Goal: Information Seeking & Learning: Learn about a topic

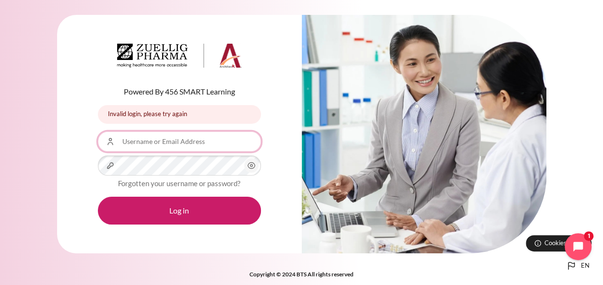
drag, startPoint x: 120, startPoint y: 137, endPoint x: 180, endPoint y: 150, distance: 60.8
click at [180, 150] on input "Username or Email Address" at bounding box center [179, 142] width 163 height 20
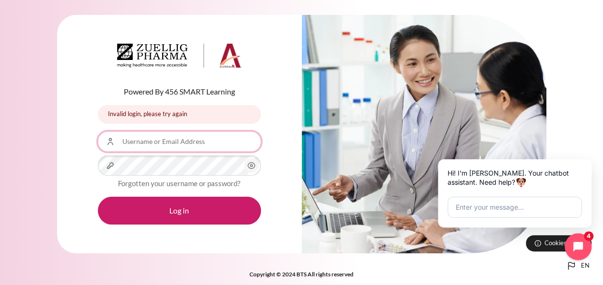
drag, startPoint x: 125, startPoint y: 138, endPoint x: 212, endPoint y: 152, distance: 88.5
click at [212, 152] on form "Username or Email Address Password Forgotten your username or password? Log in" at bounding box center [179, 178] width 163 height 93
type input "[EMAIL_ADDRESS][DOMAIN_NAME]"
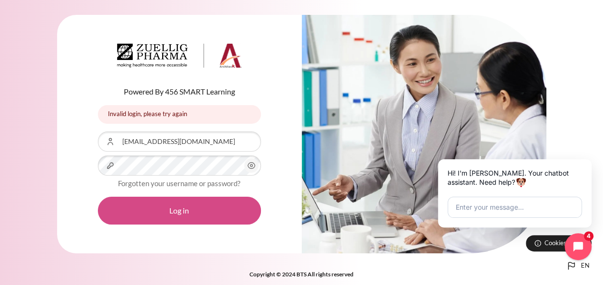
click at [174, 211] on button "Log in" at bounding box center [179, 211] width 163 height 28
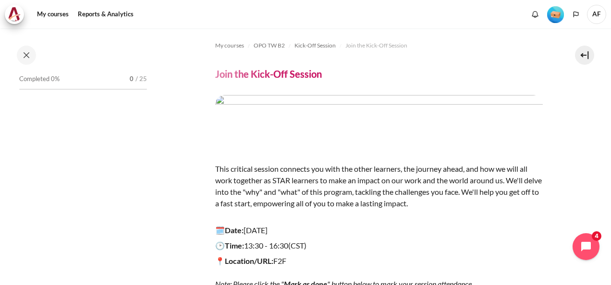
scroll to position [44, 0]
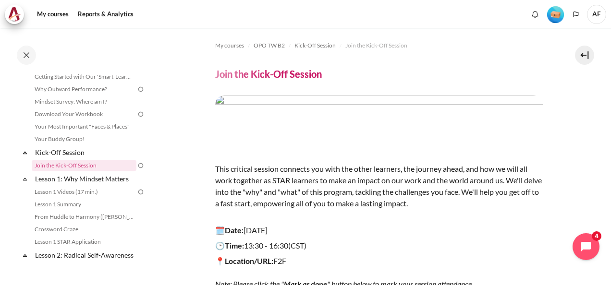
drag, startPoint x: 581, startPoint y: 0, endPoint x: 405, endPoint y: 6, distance: 176.3
click at [392, 7] on div "My courses Reports & Analytics More" at bounding box center [305, 14] width 601 height 19
click at [136, 89] on img at bounding box center [140, 89] width 9 height 9
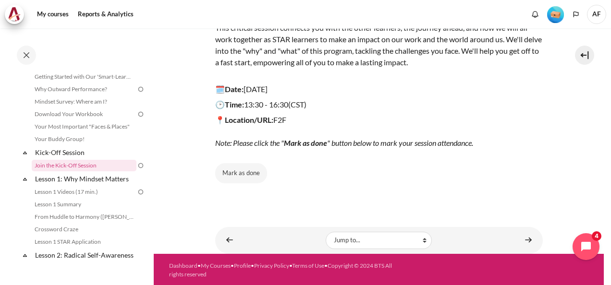
scroll to position [0, 0]
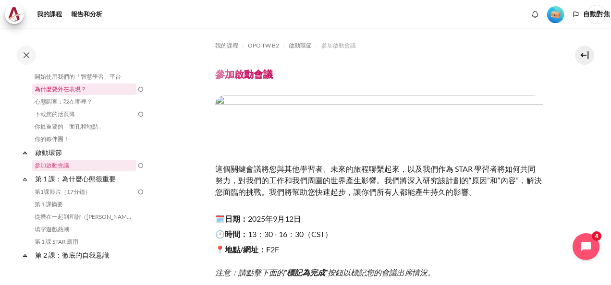
click at [72, 88] on link "為什麼要外在表現？" at bounding box center [84, 90] width 105 height 12
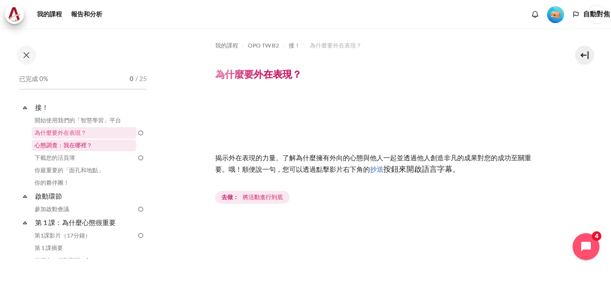
click at [69, 144] on link "心態調查：我在哪裡？" at bounding box center [84, 146] width 105 height 12
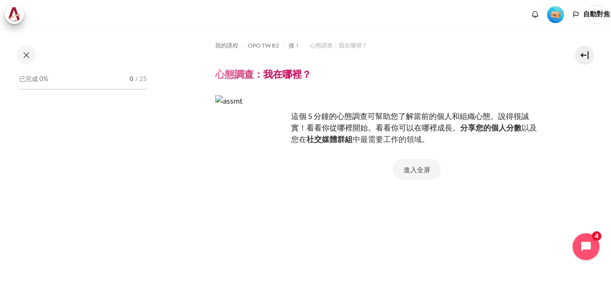
click at [407, 165] on button "進入全屏" at bounding box center [416, 169] width 47 height 20
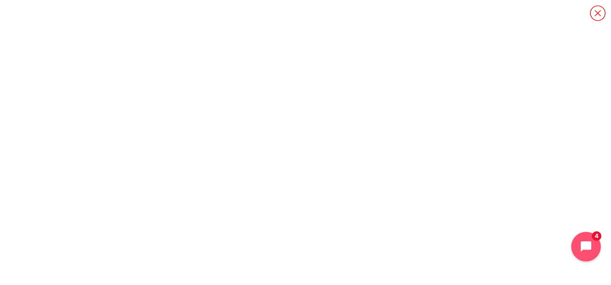
click at [583, 240] on icon "Open chat widget" at bounding box center [586, 247] width 14 height 14
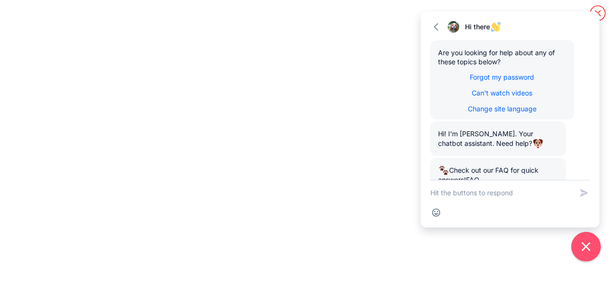
scroll to position [198, 0]
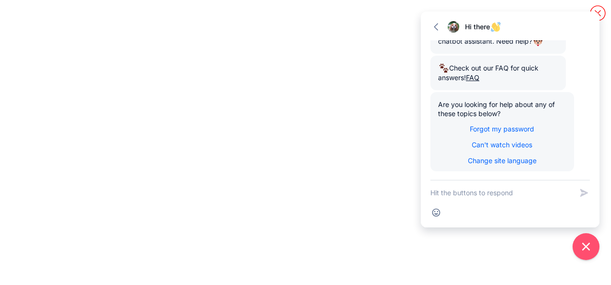
click at [598, 13] on div "Go back Hi there Expand" at bounding box center [509, 26] width 179 height 29
click at [591, 250] on icon "Close chat widget" at bounding box center [585, 247] width 15 height 15
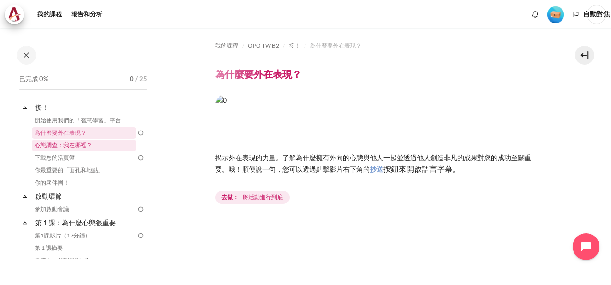
click at [84, 145] on link "心態調查：我在哪裡？" at bounding box center [84, 146] width 105 height 12
click at [63, 207] on link "參加啟動會議" at bounding box center [84, 210] width 105 height 12
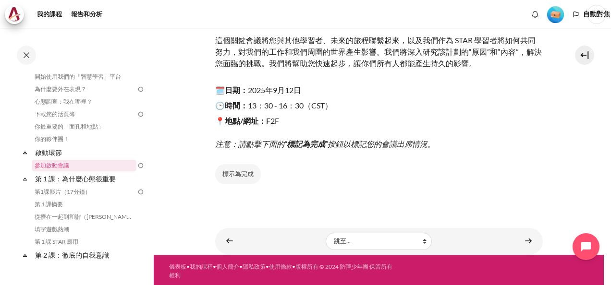
scroll to position [130, 0]
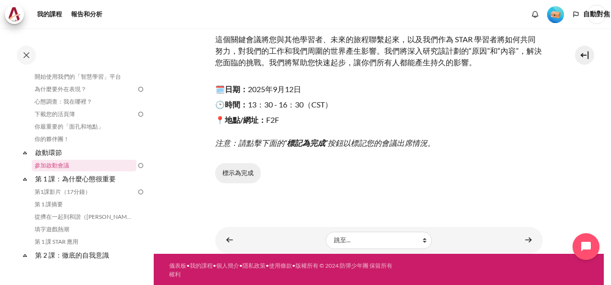
click at [236, 174] on button "標示為完成" at bounding box center [238, 173] width 46 height 20
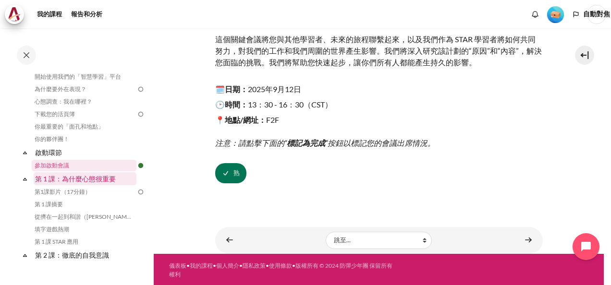
click at [98, 178] on link "第 1 課：為什麼心態很重要" at bounding box center [85, 178] width 103 height 13
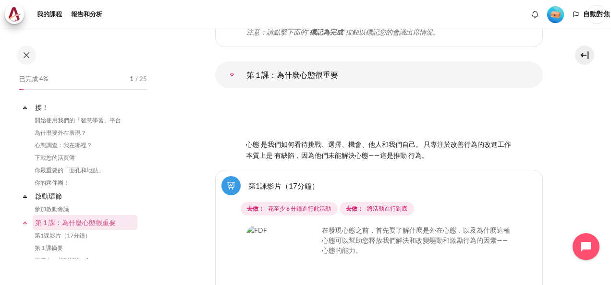
scroll to position [105, 0]
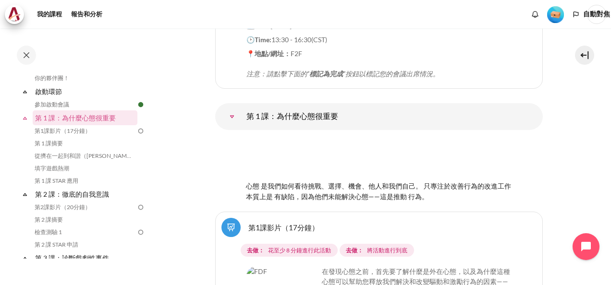
click at [294, 223] on link "第1課影片（17分鐘）" at bounding box center [283, 227] width 71 height 9
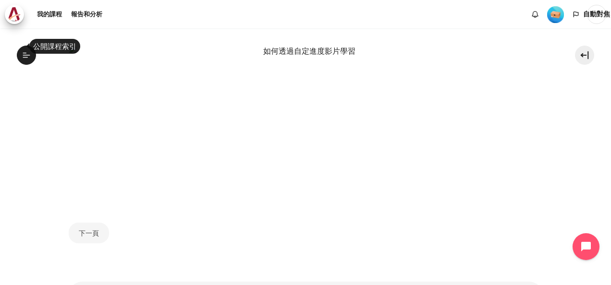
scroll to position [540, 0]
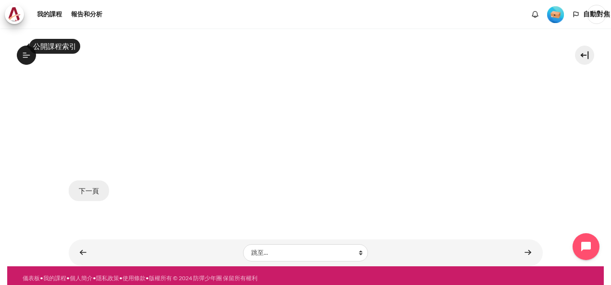
click at [91, 183] on button "下一頁" at bounding box center [89, 190] width 40 height 20
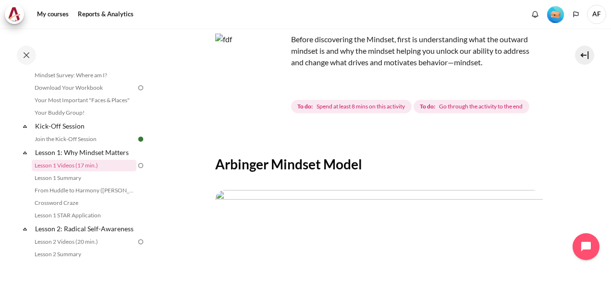
scroll to position [192, 0]
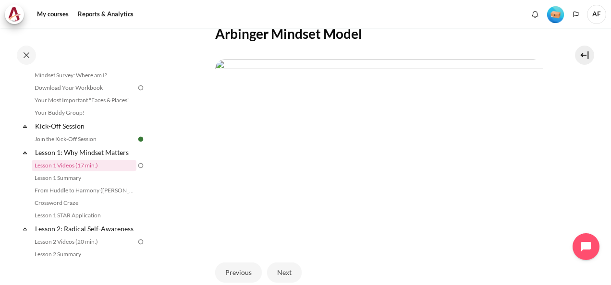
drag, startPoint x: 389, startPoint y: 221, endPoint x: 391, endPoint y: 241, distance: 20.7
click at [391, 241] on p "Content" at bounding box center [378, 153] width 327 height 186
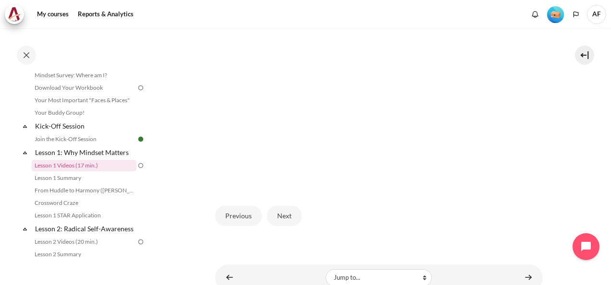
scroll to position [236, 0]
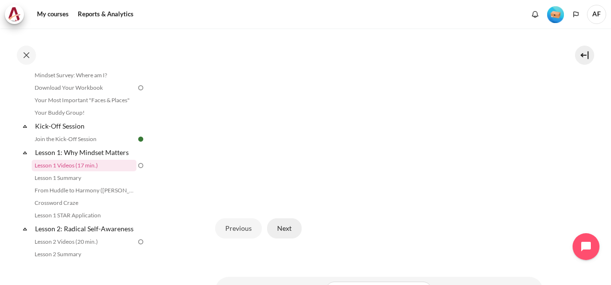
click at [284, 226] on button "Next" at bounding box center [284, 228] width 35 height 20
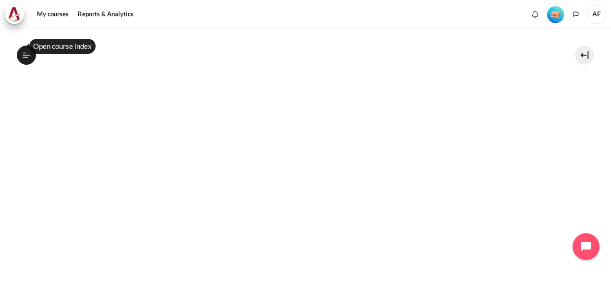
scroll to position [480, 0]
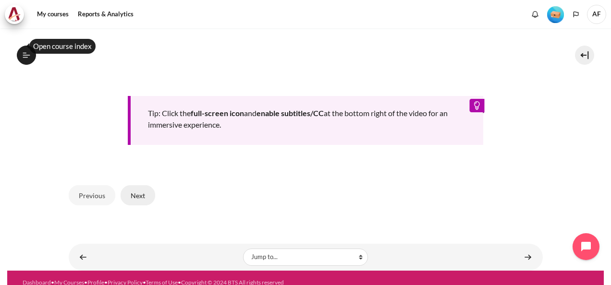
click at [137, 191] on button "Next" at bounding box center [137, 195] width 35 height 20
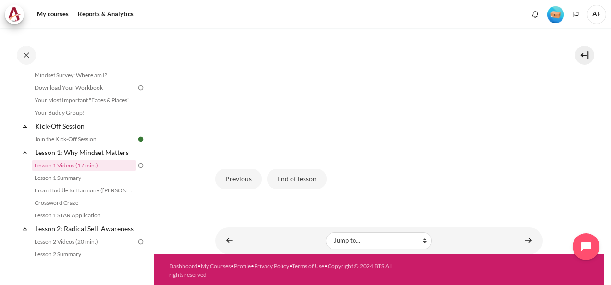
scroll to position [301, 0]
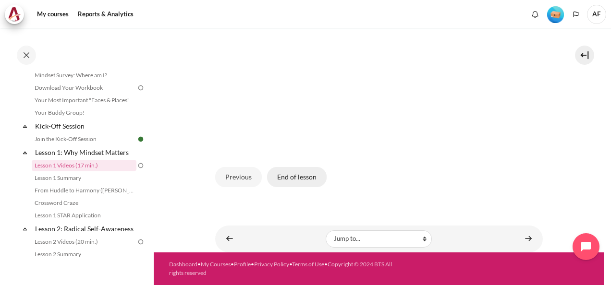
click at [291, 178] on button "End of lesson" at bounding box center [297, 177] width 60 height 20
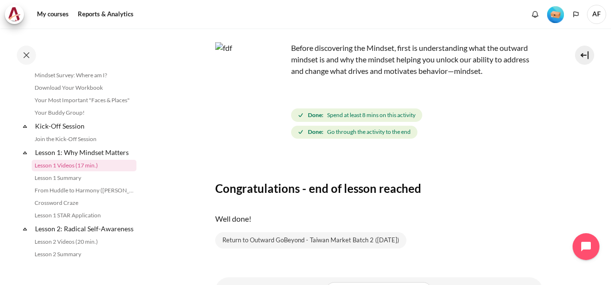
scroll to position [104, 0]
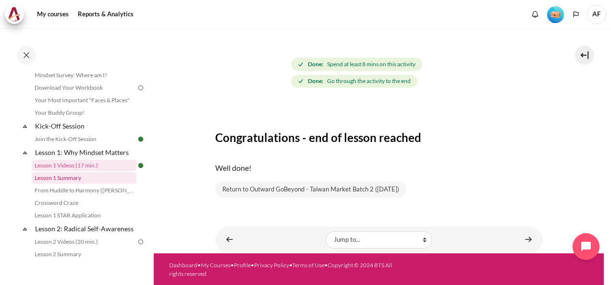
click at [75, 176] on link "Lesson 1 Summary" at bounding box center [84, 178] width 105 height 12
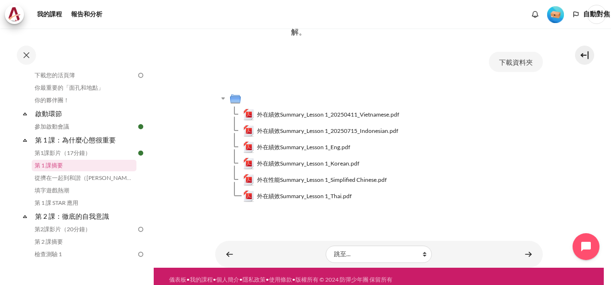
scroll to position [96, 0]
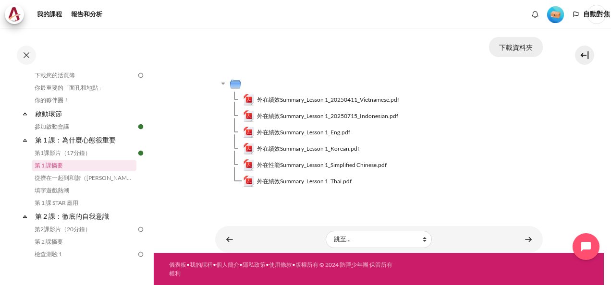
click at [516, 48] on button "下載資料夾" at bounding box center [516, 47] width 54 height 20
click at [486, 129] on td "外在績效Summary_Lesson 1_Eng.pdf" at bounding box center [393, 132] width 300 height 16
click at [279, 98] on span "外在績效Summary_Lesson 1_20250411_Vietnamese.pdf" at bounding box center [328, 100] width 142 height 9
click at [512, 163] on td "外在性能Summary_Lesson 1_Simplified Chinese.pdf" at bounding box center [393, 165] width 300 height 16
click at [283, 114] on span "外在績效Summary_Lesson 1_20250715_Indonesian.pdf" at bounding box center [327, 116] width 141 height 9
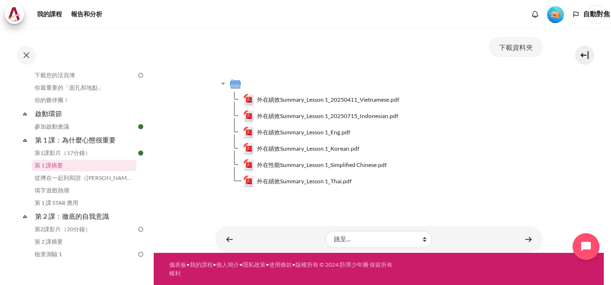
click at [459, 158] on td "外在性能Summary_Lesson 1_Simplified Chinese.pdf" at bounding box center [393, 165] width 300 height 16
click at [300, 129] on span "外在績效Summary_Lesson 1_Eng.pdf" at bounding box center [303, 132] width 93 height 9
click at [292, 148] on span "外在績效Summary_Lesson 1_Korean.pdf" at bounding box center [308, 148] width 102 height 9
click at [299, 164] on span "外在性能Summary_Lesson 1_Simplified Chinese.pdf" at bounding box center [322, 165] width 130 height 9
click at [304, 180] on span "外在績效Summary_Lesson 1_Thai.pdf" at bounding box center [304, 181] width 95 height 9
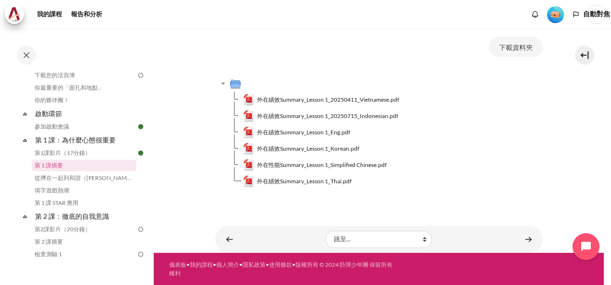
click at [357, 209] on div "我的課程 OPO TW B2 第 1 課：為什麼心態很重要 第 1 課摘要 第 1 課摘要 完成自定進度的影片了嗎？以下是第 1 課的 一頁摘要" at bounding box center [378, 72] width 327 height 279
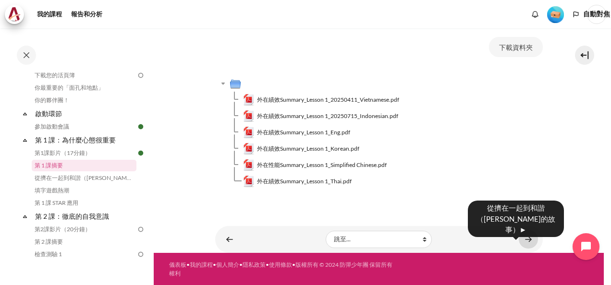
click at [522, 237] on link "內容" at bounding box center [527, 239] width 19 height 19
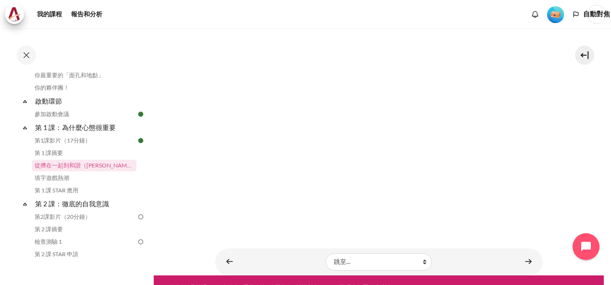
scroll to position [132, 0]
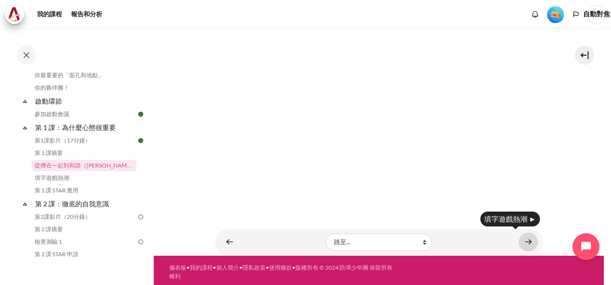
click at [524, 242] on link "內容" at bounding box center [527, 242] width 19 height 19
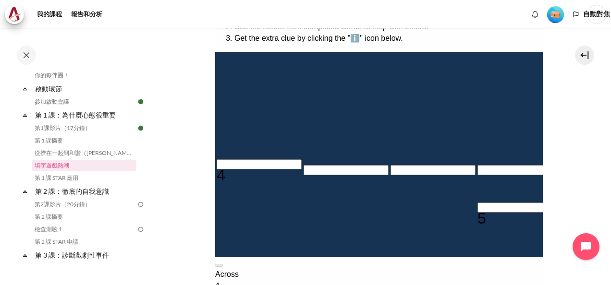
scroll to position [192, 0]
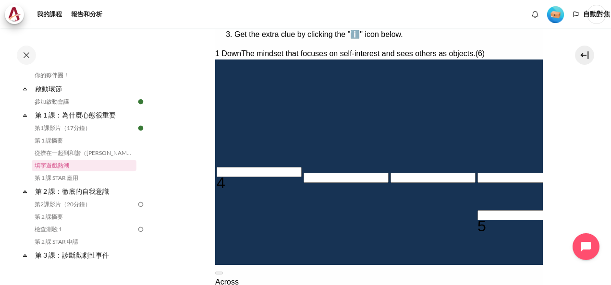
type input "I＿＿＿＿＿"
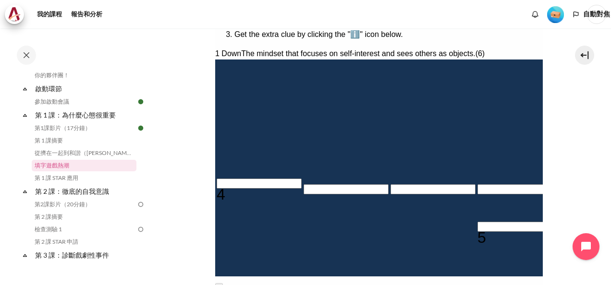
type input "IN＿＿＿＿"
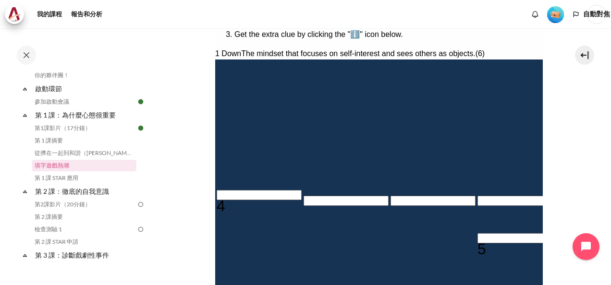
type input "INE＿＿＿"
type input "INEA＿＿"
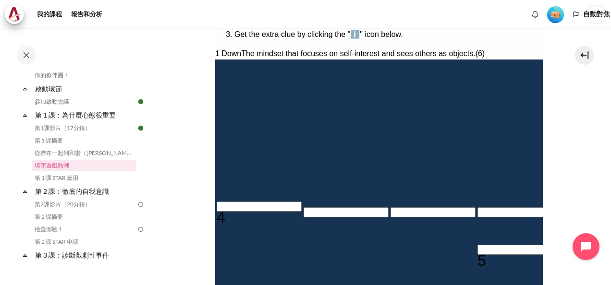
type input "INEAR＿"
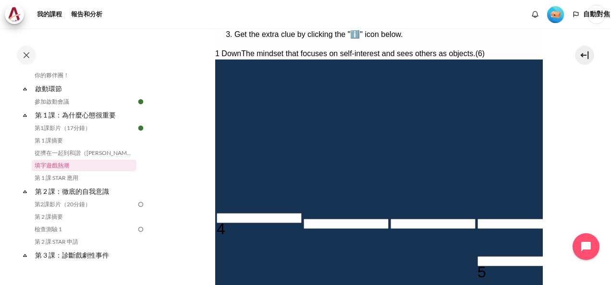
type input "＿＿＿＿＿＿D"
type input "INEARD"
type input "M＿＿＿＿＿＿"
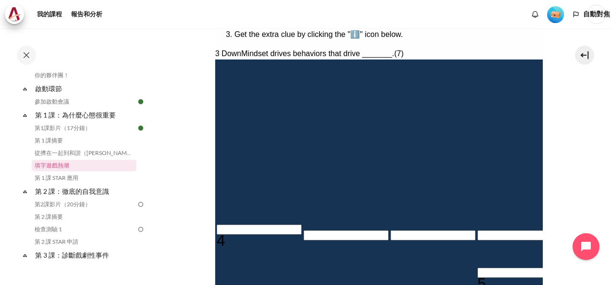
type input "MI＿＿＿＿＿"
type input "MIN＿＿＿＿"
type input "MIND＿＿＿"
type input "MINDS＿＿"
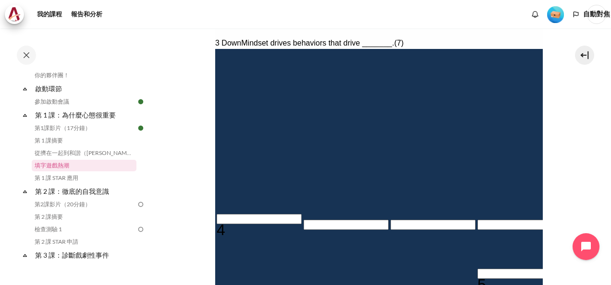
type input "＿＿＿＿＿＿E"
type input "MINDSE＿"
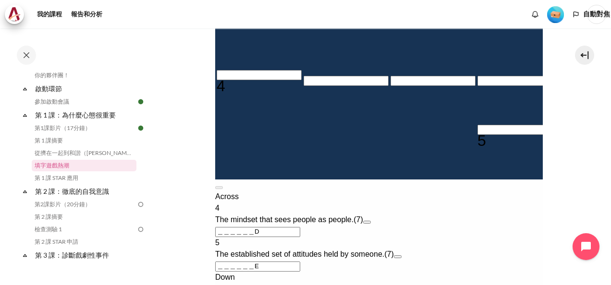
type input "MINDSET"
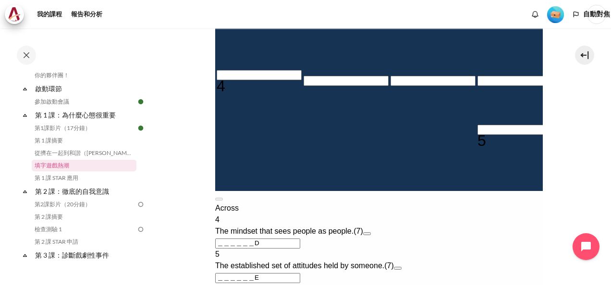
click at [237, 70] on input "Crossword grid. Use arrow keys to navigate and the keyboard to enter characters…" at bounding box center [258, 75] width 85 height 10
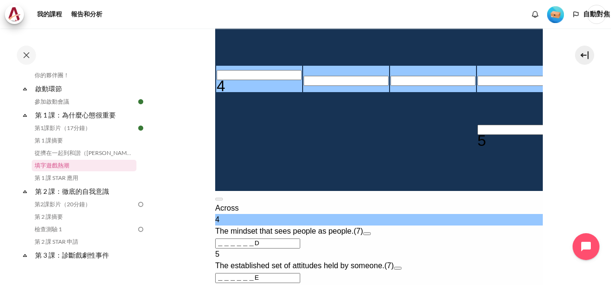
type input "B＿＿＿＿＿D"
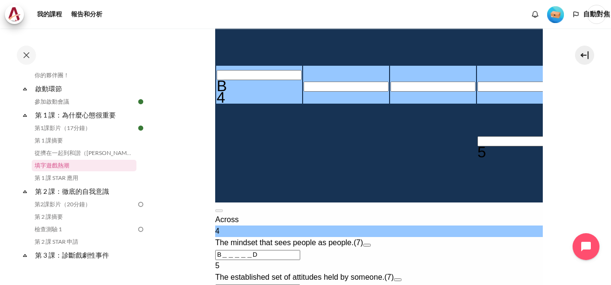
type input "BE＿＿＿＿D"
type input "BEH＿＿＿D"
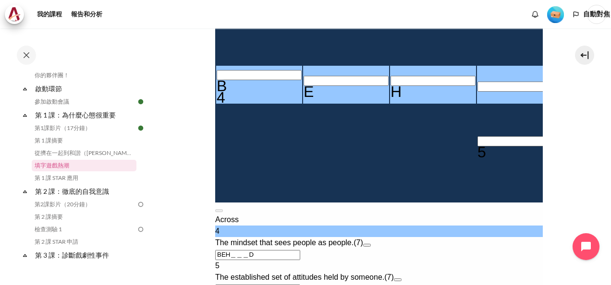
type input "BEHA＿＿D"
type input "BEHAV＿D"
type input "＿＿＿V＿＿＿＿"
type input "BEHAVID"
type input "BEHAVIO"
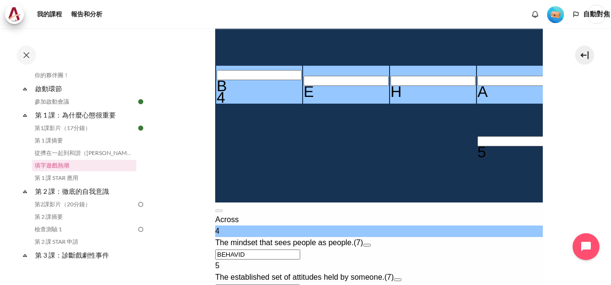
type input "INEARO"
type input "BEHAVIR"
type input "INEARR"
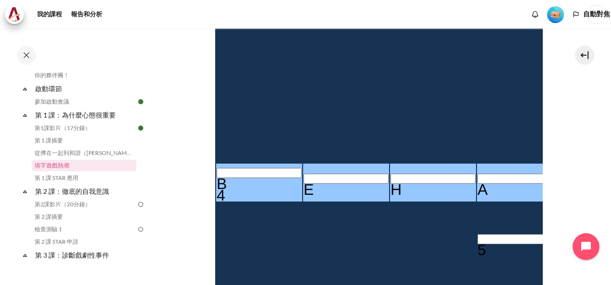
scroll to position [251, 0]
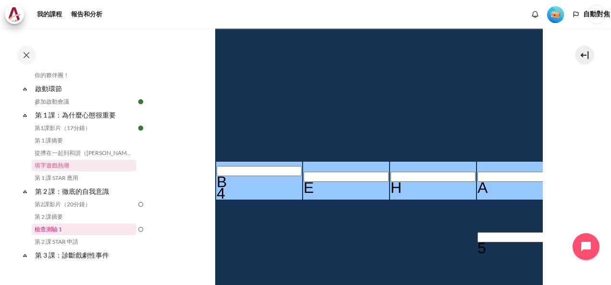
click at [60, 229] on link "檢查測驗 1" at bounding box center [84, 230] width 105 height 12
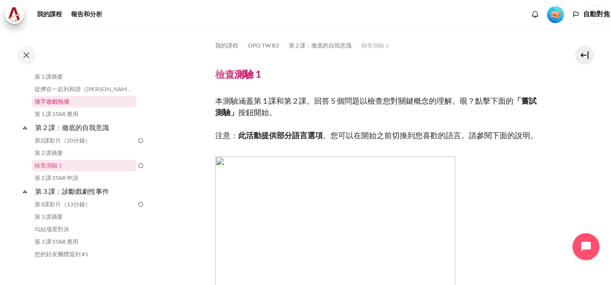
click at [58, 97] on link "填字遊戲熱潮" at bounding box center [84, 102] width 105 height 12
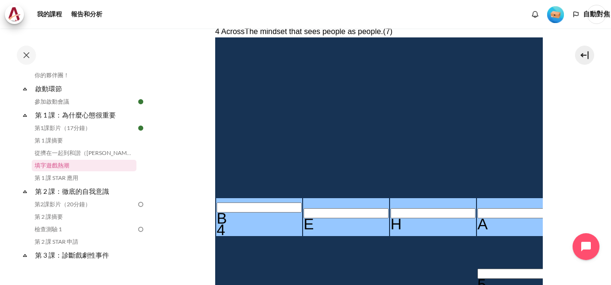
scroll to position [144, 0]
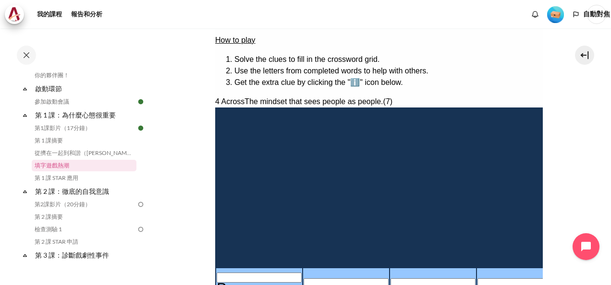
click at [564, 185] on input "Crossword grid. Use arrow keys to navigate and the keyboard to enter characters…" at bounding box center [606, 190] width 85 height 10
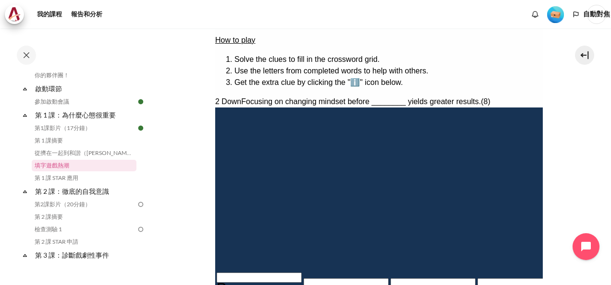
type input "B＿＿V＿＿＿＿"
type input "BE＿V＿＿＿＿"
type input "BEHV＿＿＿＿"
type input "BEHAAIR"
type input "BEHA＿＿＿＿"
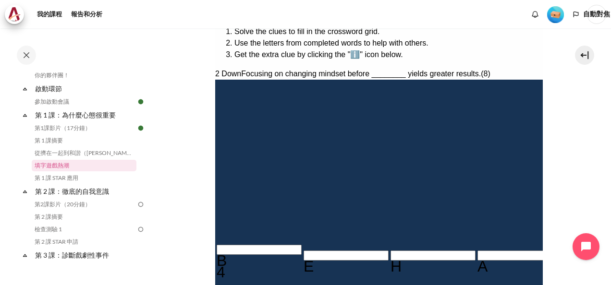
type input "BEHAV＿＿＿"
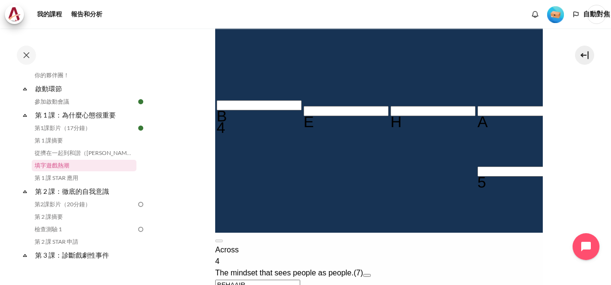
type input "＿I＿＿＿＿E"
type input "BEHAVI＿＿"
type input "BEHAVIO＿"
type input "BEHAVIOR"
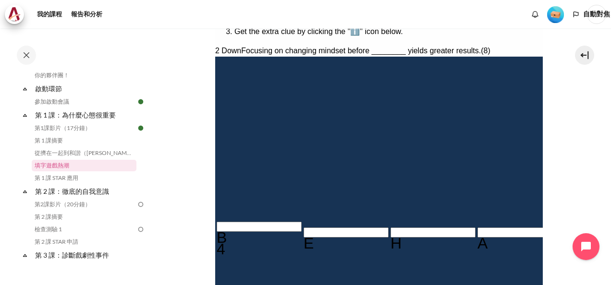
scroll to position [220, 0]
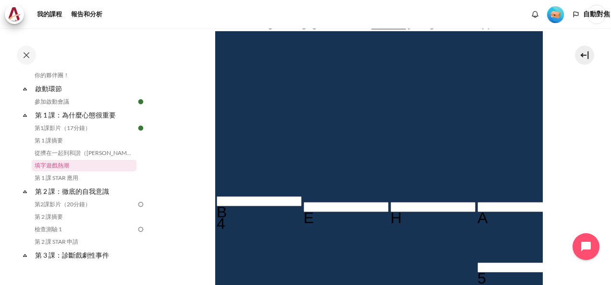
click at [477, 263] on input "Crossword grid. Use arrow keys to navigate and the keyboard to enter characters…" at bounding box center [519, 268] width 85 height 10
type input "RI＿＿＿＿E"
type input "RE＿＿＿＿E"
type input "BEHAVEOR"
type input "RES＿＿＿E"
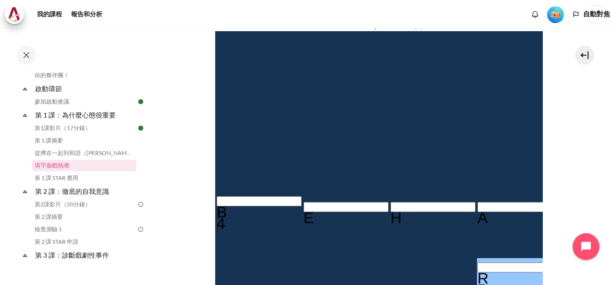
type input "RESU＿＿E"
type input "RESUL＿E"
type input "RESULTE"
type input "RESULTS"
type input "MINDSST"
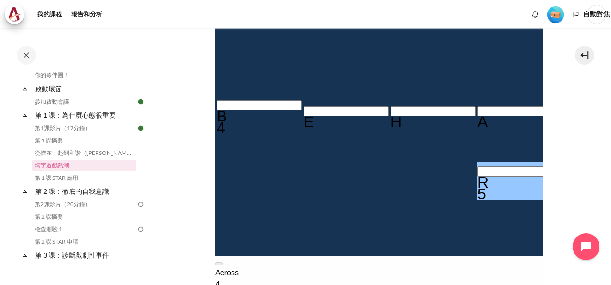
scroll to position [268, 0]
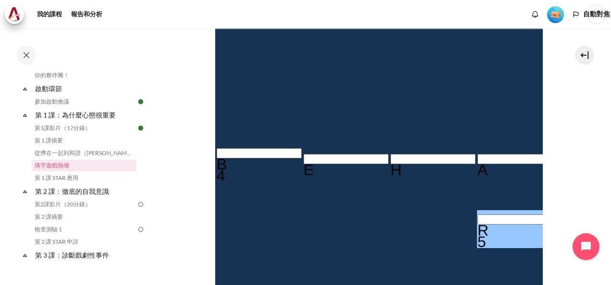
click at [564, 230] on div "E" at bounding box center [606, 236] width 85 height 12
type input "RISULTS"
type input "BEHAVIOR"
click at [477, 225] on div "R" at bounding box center [519, 231] width 85 height 12
type input "MISULTS"
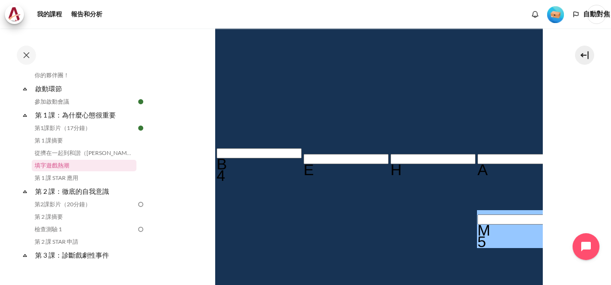
type input "MINULTS"
type input "MINDLTS"
type input "MINDSTS"
type input "MINDSES"
type input "MINDSET"
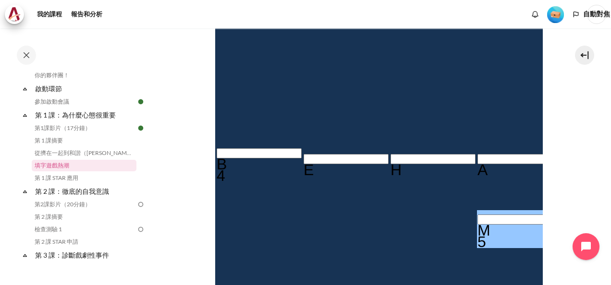
type input "MINDSTT"
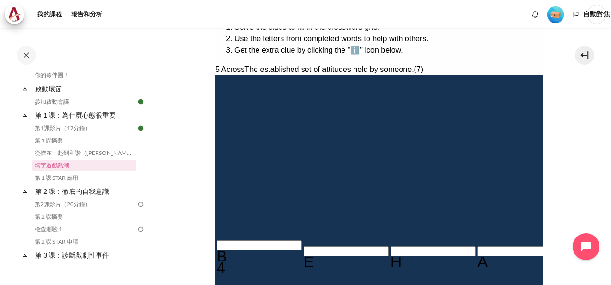
scroll to position [172, 0]
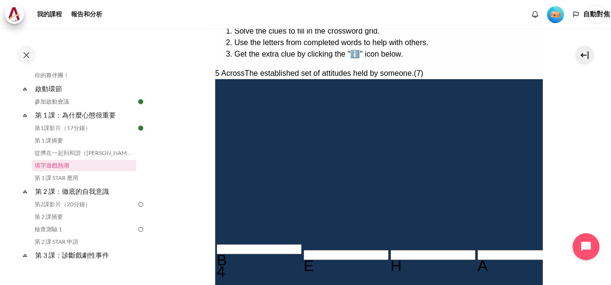
type input "RINDSTT"
type input "RENDSTT"
type input "RESDSTT"
type input "RESUSTT"
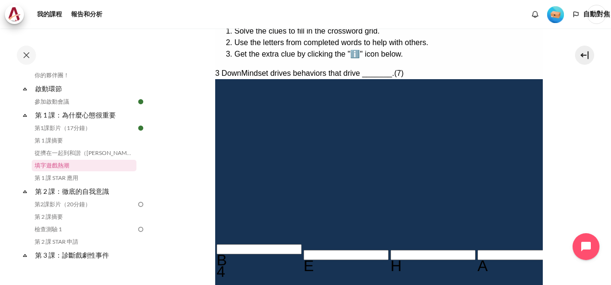
type input "RESULTT"
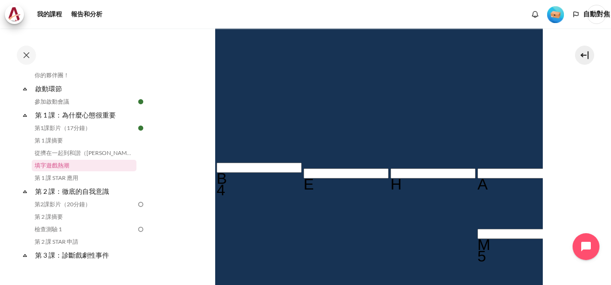
scroll to position [268, 0]
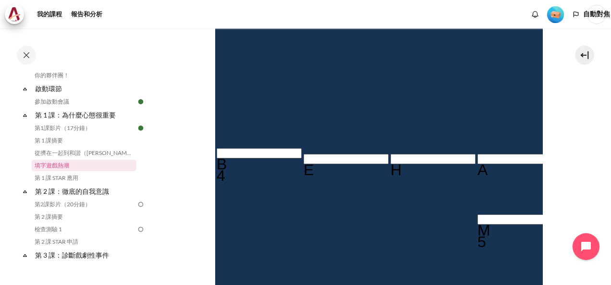
type input "RESULTS"
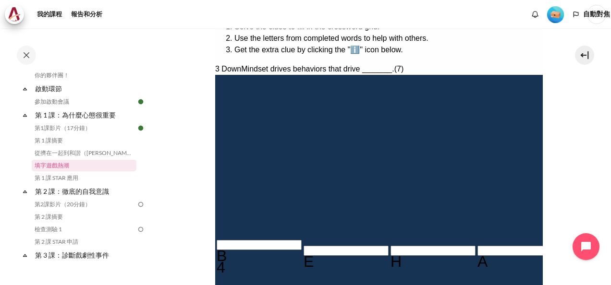
scroll to position [172, 0]
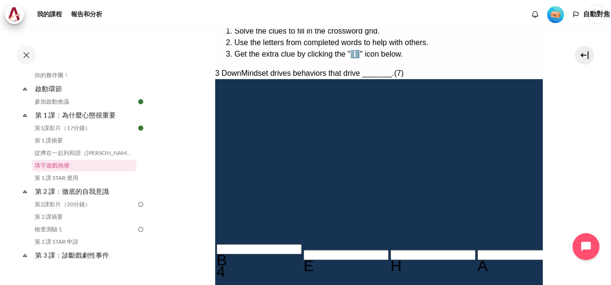
click at [231, 244] on input "Row 6, Column 1. 4 Across. The mindset that sees people as people., Letter 1 of…" at bounding box center [258, 249] width 85 height 10
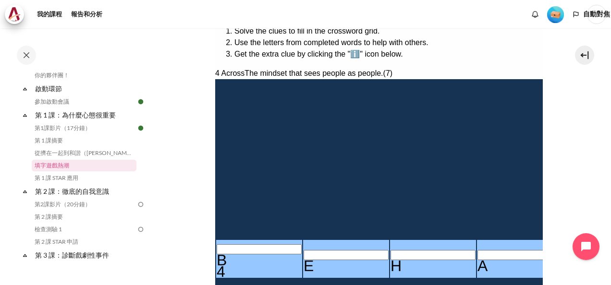
click at [242, 254] on div "B" at bounding box center [258, 260] width 85 height 12
type input "OEHAAIR"
type input "OUHAAIR"
type input "OUTAAIR"
type input "OUTWAIR"
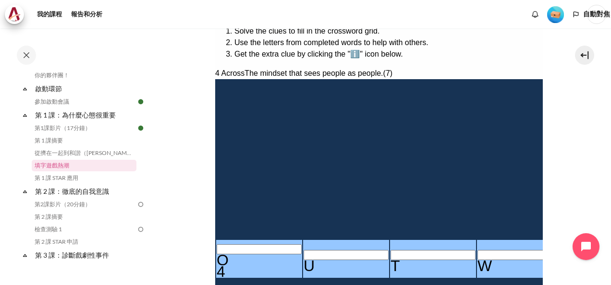
type input "OUTWARR"
type input "OUTWARD"
type input "INEARD"
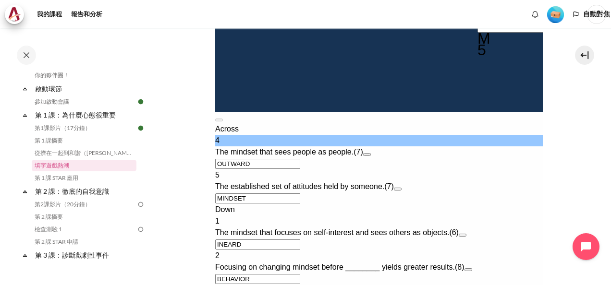
scroll to position [588, 0]
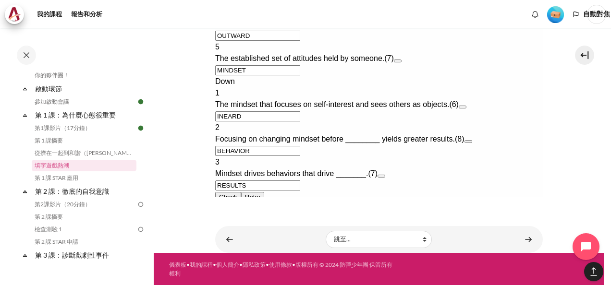
click at [237, 192] on button "Check Check the characters. The responses will be marked as correct, incorrect,…" at bounding box center [228, 197] width 26 height 10
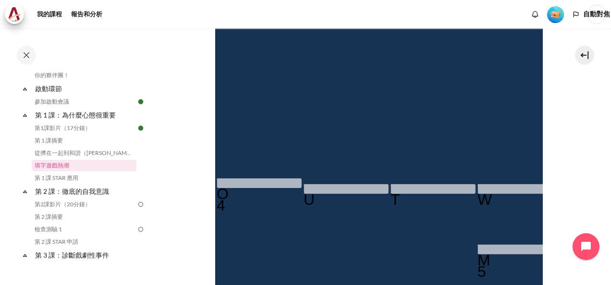
scroll to position [204, 0]
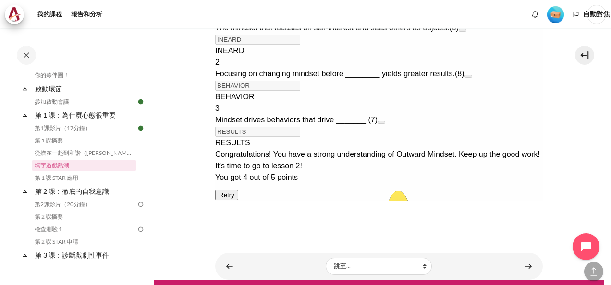
scroll to position [704, 0]
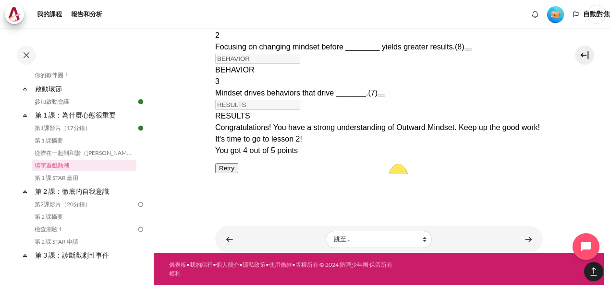
click at [238, 173] on button "Retry Retry the task. Reset all responses and start the task over again." at bounding box center [226, 168] width 23 height 10
type input "＿＿＿＿＿＿＿"
type input "＿＿＿＿＿＿"
type input "＿＿＿＿＿＿＿＿"
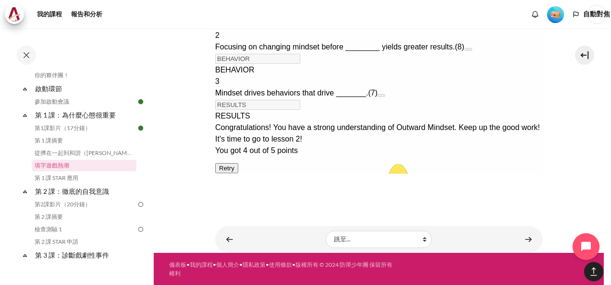
type input "＿＿＿＿＿＿＿"
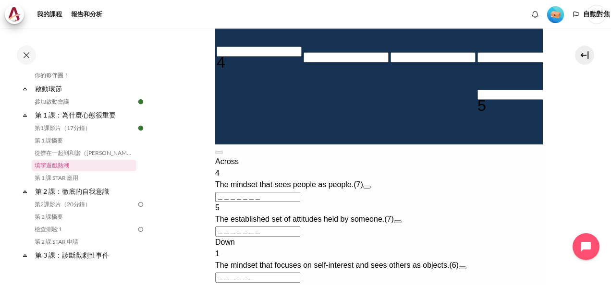
scroll to position [253, 0]
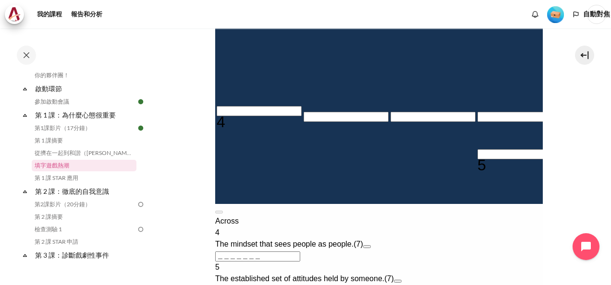
click at [564, 57] on input "Row 3, Column 5. 2 Down. Focusing on changing mindset before ________ yields gr…" at bounding box center [606, 52] width 85 height 10
type input "B＿＿＿＿＿＿＿"
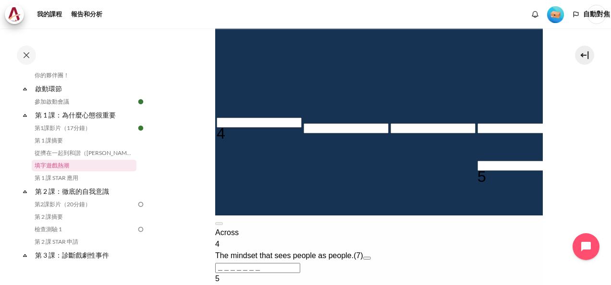
type input "BE＿＿＿＿＿＿"
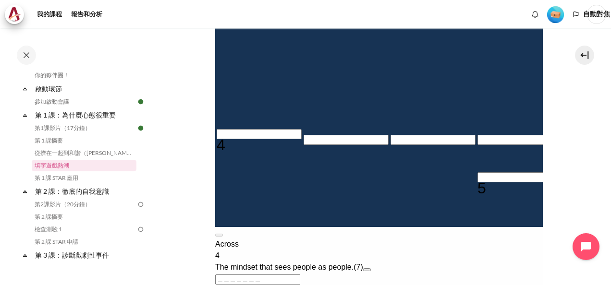
type input "BEH＿＿＿＿＿"
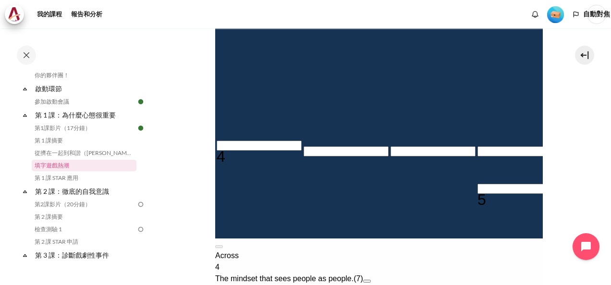
type input "＿＿＿＿A＿＿"
type input "BEHA＿＿＿＿"
type input "BEHAV＿＿＿"
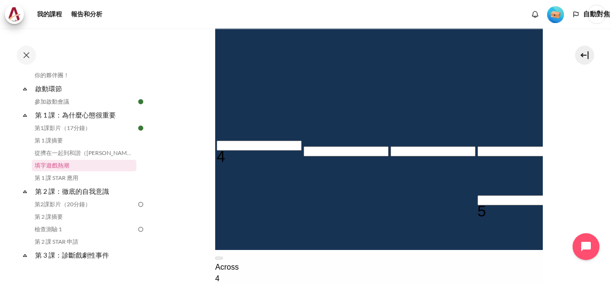
type input "＿I＿＿＿＿＿"
type input "BEHAVI＿＿"
type input "BEHAVIO＿"
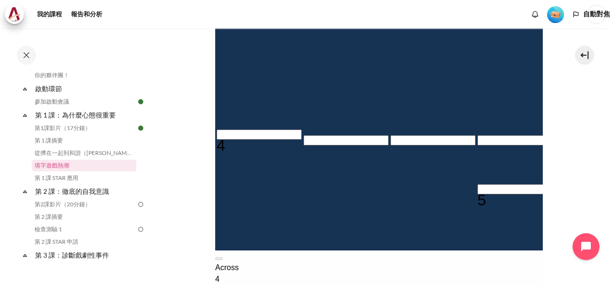
type input "BEHAVIOR"
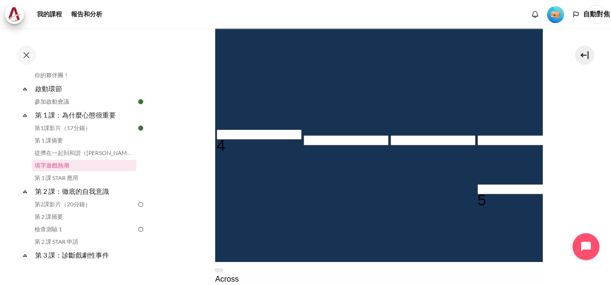
scroll to position [216, 0]
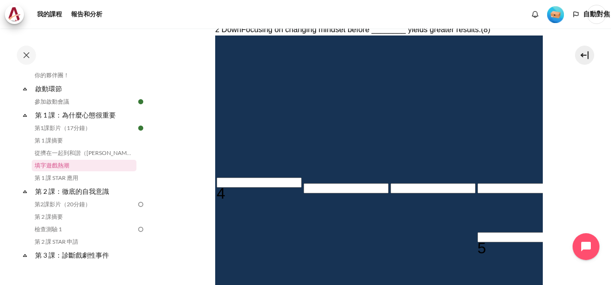
click at [241, 188] on input "Row 6, Column 1. 4 Across. The mindset that sees people as people., Letter 1 of…" at bounding box center [258, 183] width 85 height 10
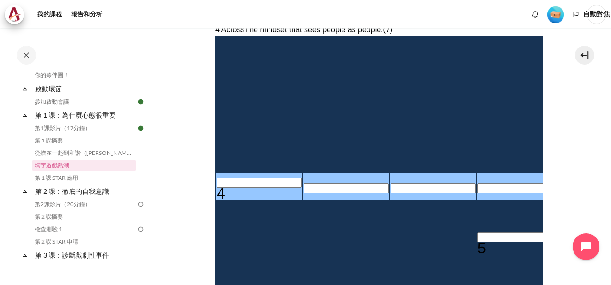
type input "O＿＿＿A＿＿"
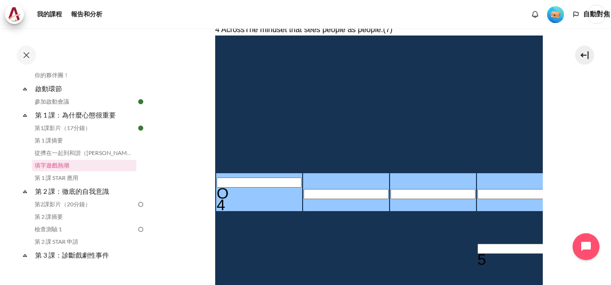
type input "OU＿＿A＿＿"
type input "OUT＿A＿＿"
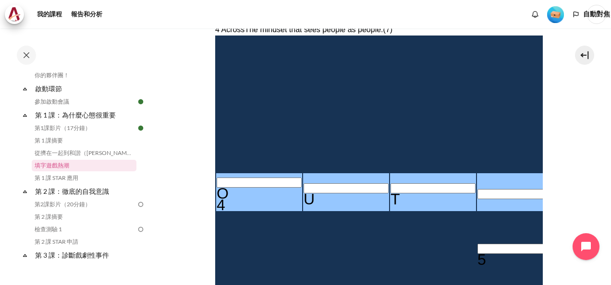
type input "OUTWA＿＿"
type input "OUTWAR＿"
type input "OUTWARD"
type input "＿＿＿＿＿D"
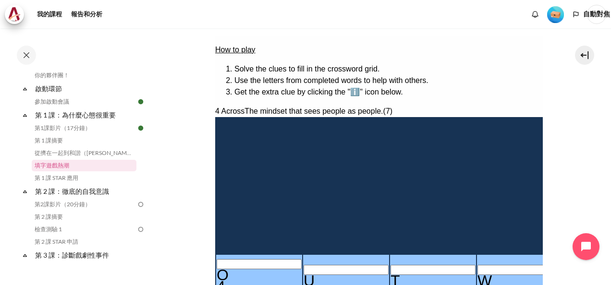
scroll to position [120, 0]
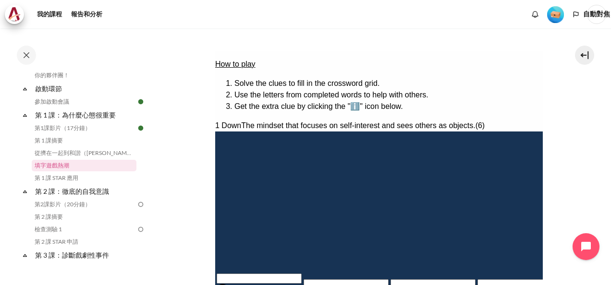
type input "I＿＿＿＿D"
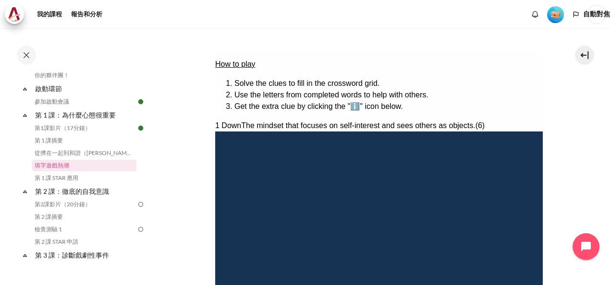
type input "IN＿＿＿D"
type input "INW＿＿D"
type input "INWA＿D"
type input "INWARD"
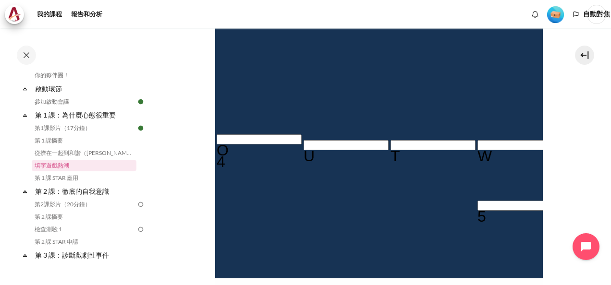
scroll to position [285, 0]
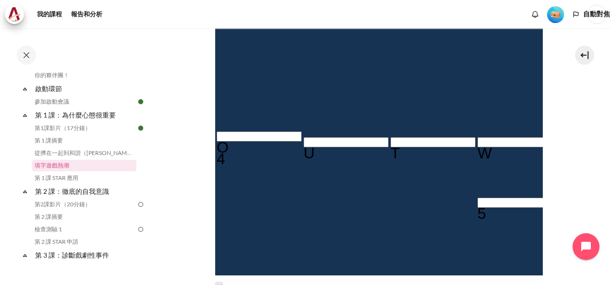
click at [477, 198] on input "Row 8, Column 4. 5 Across. The established set of attitudes held by someone., L…" at bounding box center [519, 203] width 85 height 10
type input "MI＿＿＿＿＿"
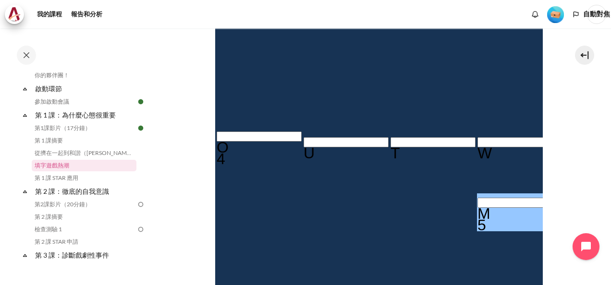
type input "MIN＿＿＿＿"
type input "MIND＿＿＿"
type input "MINDS＿＿"
type input "MINDSE＿"
type input "MINDSET"
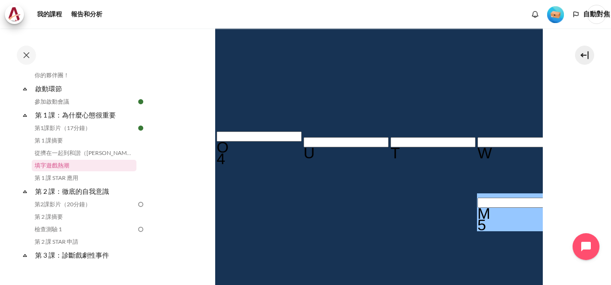
type input "＿＿＿＿＿T＿"
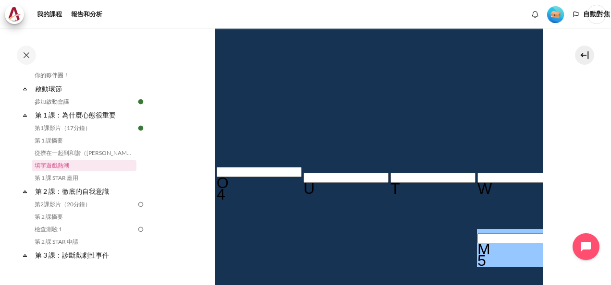
scroll to position [237, 0]
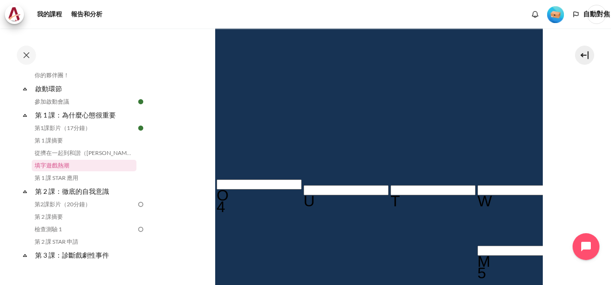
type input "R＿＿＿＿T＿"
type input "RE＿＿＿T＿"
type input "RES＿＿T＿"
type input "RESU＿T＿"
type input "RESULT＿"
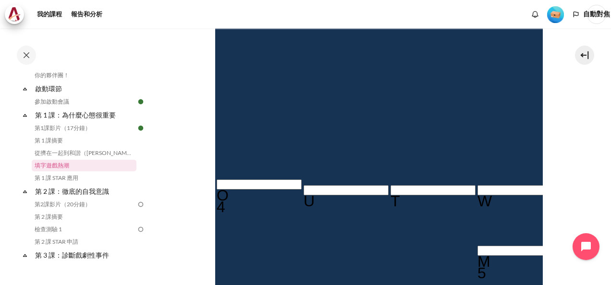
type input "RESULTS"
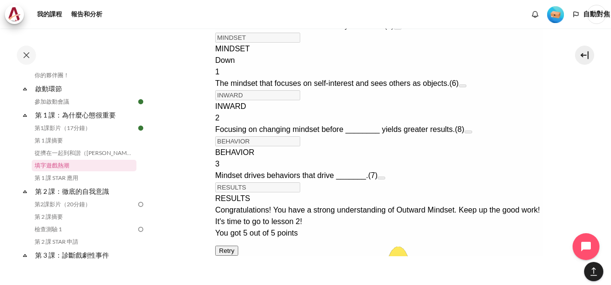
scroll to position [704, 0]
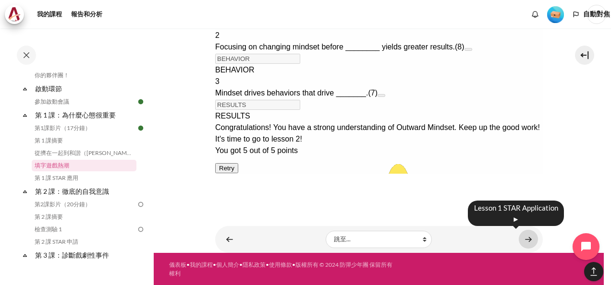
click at [521, 235] on link "內容" at bounding box center [527, 239] width 19 height 19
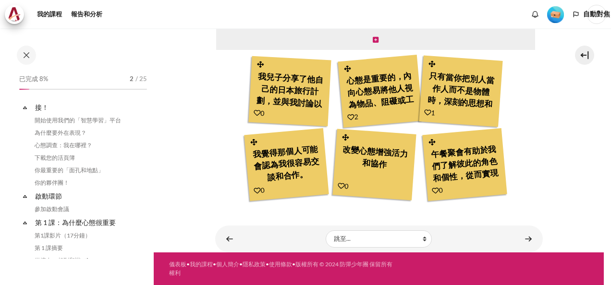
scroll to position [120, 0]
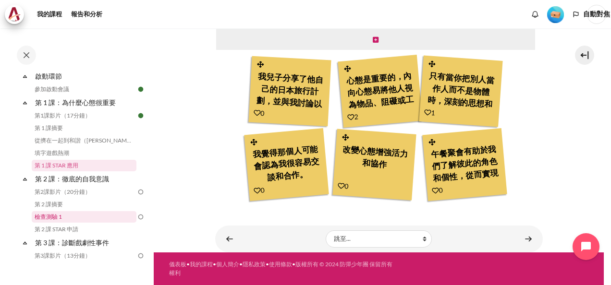
click at [52, 215] on link "檢查測驗 1" at bounding box center [84, 217] width 105 height 12
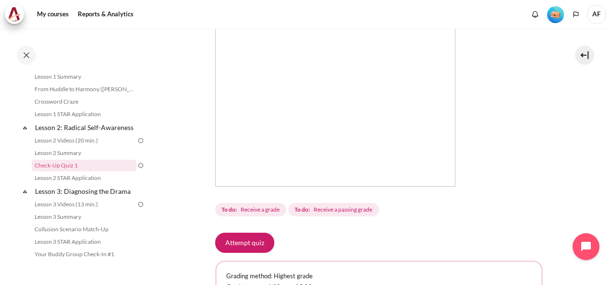
scroll to position [327, 0]
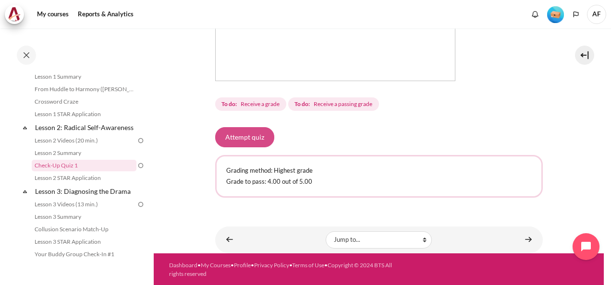
click at [238, 134] on button "Attempt quiz" at bounding box center [244, 137] width 59 height 20
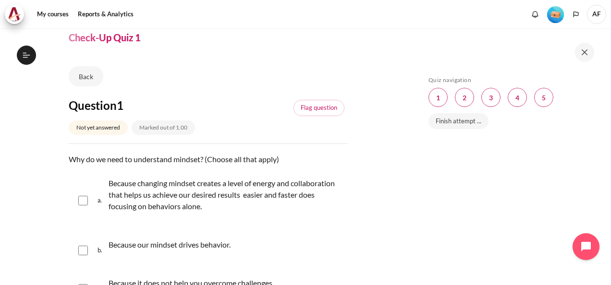
scroll to position [144, 0]
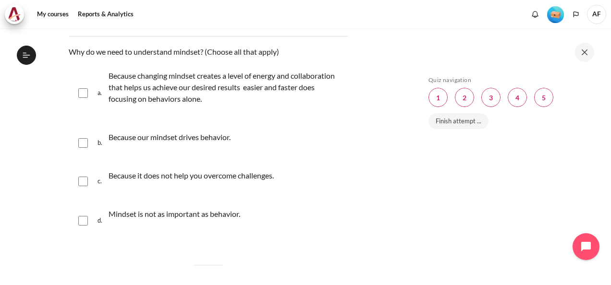
click at [81, 90] on input "Content" at bounding box center [83, 93] width 10 height 10
checkbox input "true"
click at [83, 143] on input "Content" at bounding box center [83, 143] width 10 height 10
checkbox input "true"
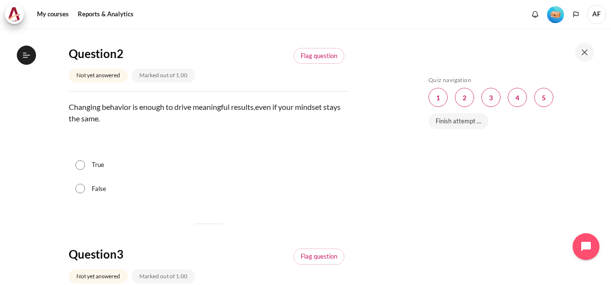
scroll to position [432, 0]
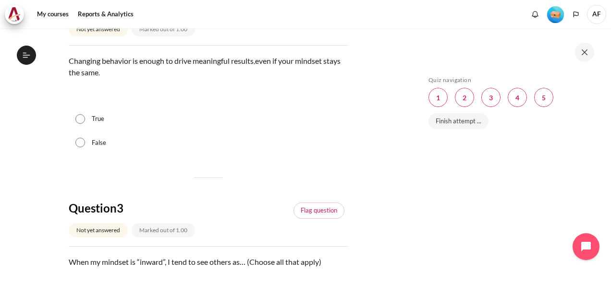
click at [78, 141] on input "False" at bounding box center [80, 143] width 10 height 10
radio input "true"
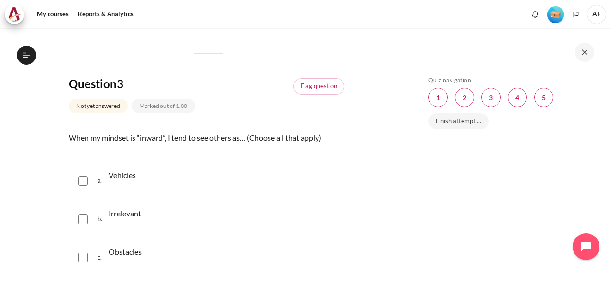
scroll to position [624, 0]
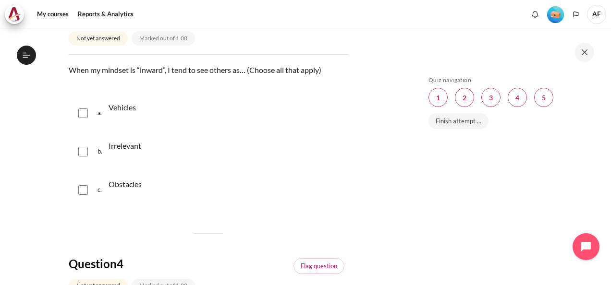
click at [83, 111] on input "Content" at bounding box center [83, 113] width 10 height 10
checkbox input "true"
drag, startPoint x: 82, startPoint y: 150, endPoint x: 81, endPoint y: 163, distance: 13.4
click at [82, 150] on input "Content" at bounding box center [83, 152] width 10 height 10
checkbox input "true"
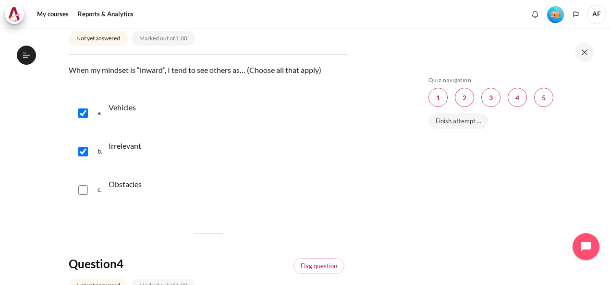
click at [84, 192] on input "Content" at bounding box center [83, 190] width 10 height 10
checkbox input "true"
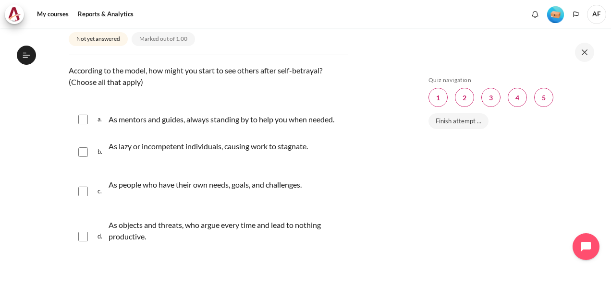
scroll to position [912, 0]
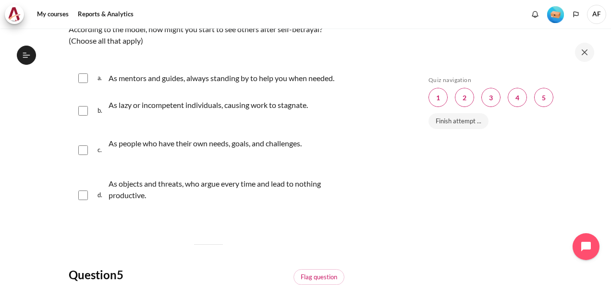
click at [83, 200] on input "Content" at bounding box center [83, 196] width 10 height 10
checkbox input "true"
click at [81, 81] on input "Content" at bounding box center [83, 78] width 10 height 10
checkbox input "true"
click at [84, 116] on input "Content" at bounding box center [83, 111] width 10 height 10
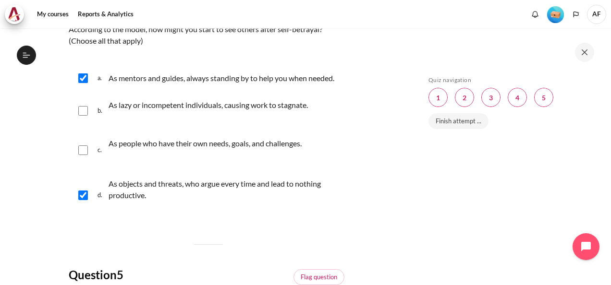
checkbox input "true"
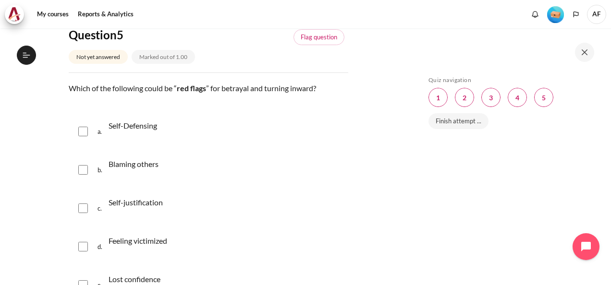
scroll to position [1200, 0]
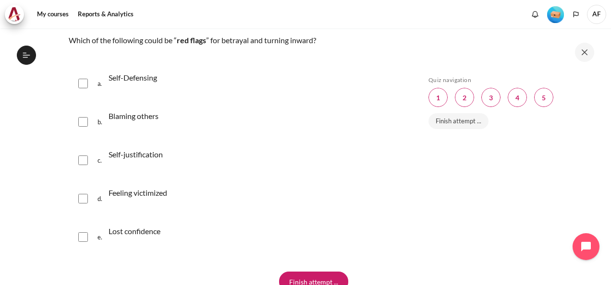
click at [83, 88] on input "Content" at bounding box center [83, 84] width 10 height 10
checkbox input "true"
click at [82, 127] on input "Content" at bounding box center [83, 122] width 10 height 10
checkbox input "true"
click at [80, 165] on input "Content" at bounding box center [83, 161] width 10 height 10
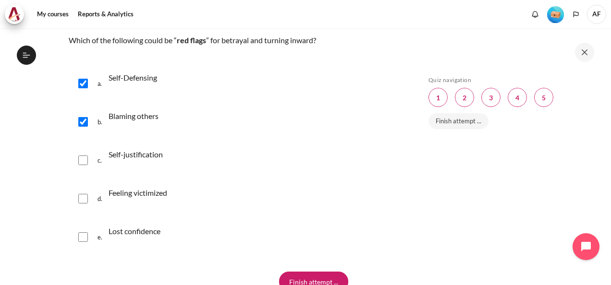
checkbox input "true"
click at [84, 204] on input "Content" at bounding box center [83, 199] width 10 height 10
checkbox input "true"
drag, startPoint x: 86, startPoint y: 250, endPoint x: 215, endPoint y: 228, distance: 130.5
click at [86, 242] on input "Content" at bounding box center [83, 237] width 10 height 10
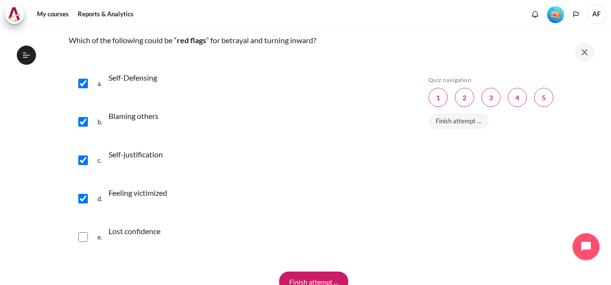
checkbox input "true"
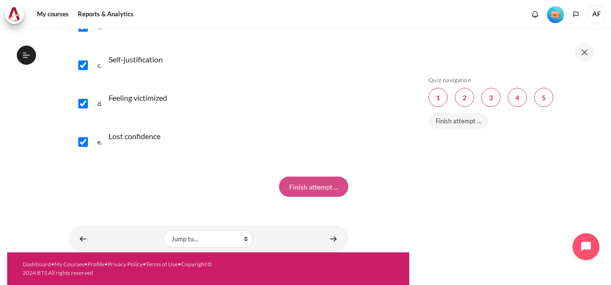
click at [310, 191] on input "Finish attempt ..." at bounding box center [313, 187] width 69 height 20
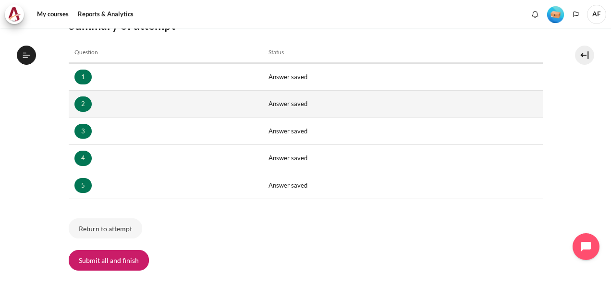
scroll to position [181, 0]
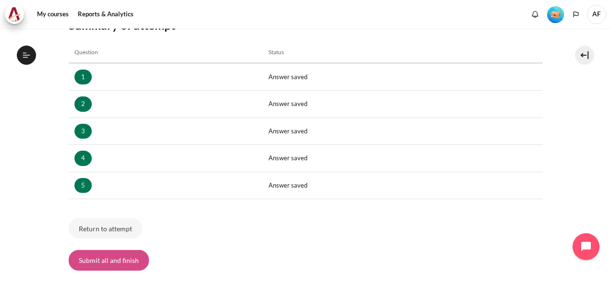
click at [121, 261] on button "Submit all and finish" at bounding box center [109, 260] width 80 height 20
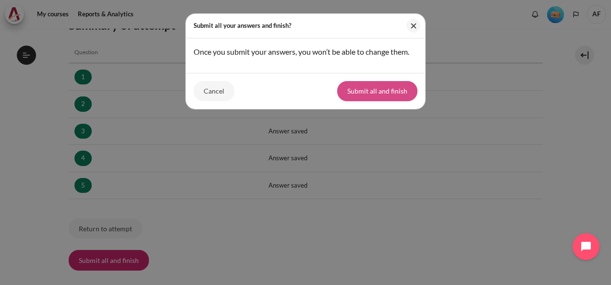
click at [373, 90] on button "Submit all and finish" at bounding box center [377, 91] width 80 height 20
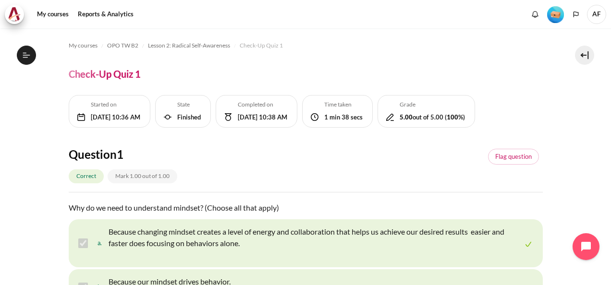
scroll to position [181, 0]
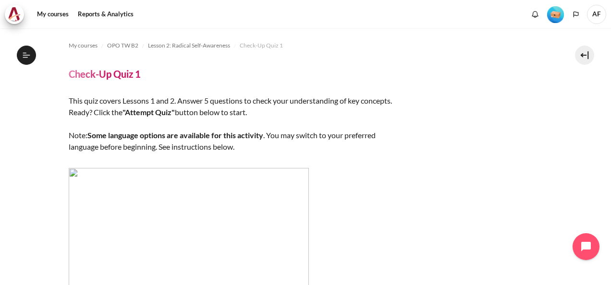
scroll to position [181, 0]
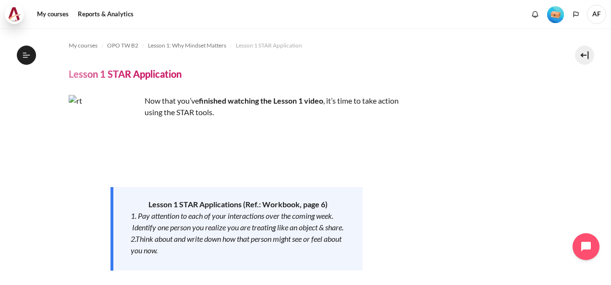
scroll to position [120, 0]
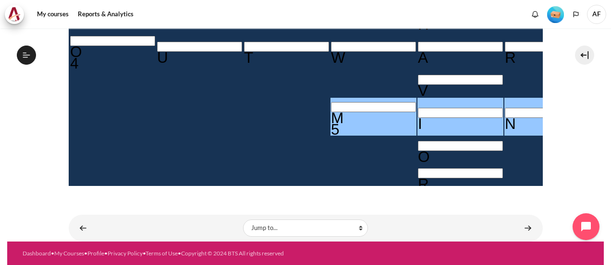
scroll to position [93, 0]
